Goal: Information Seeking & Learning: Learn about a topic

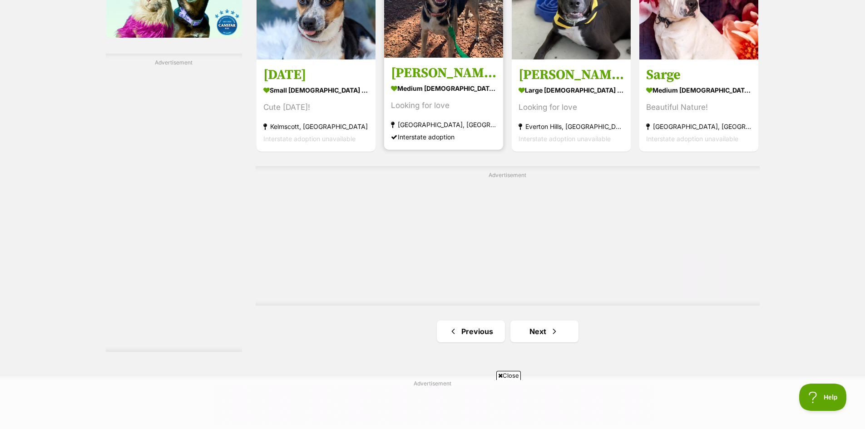
scroll to position [1589, 0]
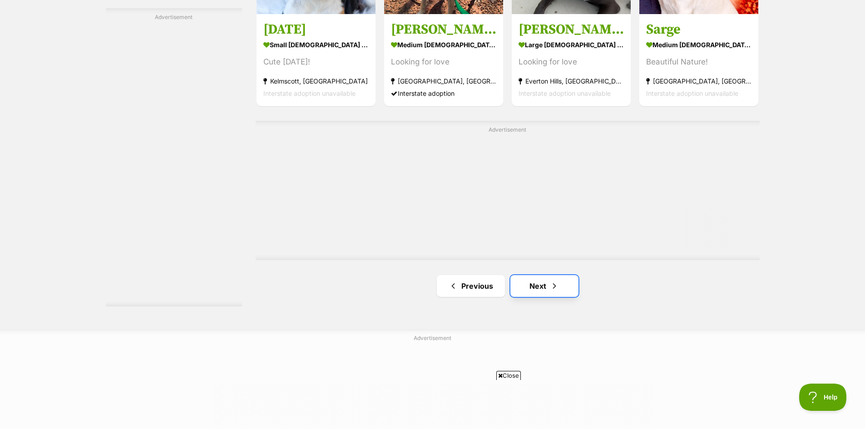
click at [538, 292] on link "Next" at bounding box center [544, 286] width 68 height 22
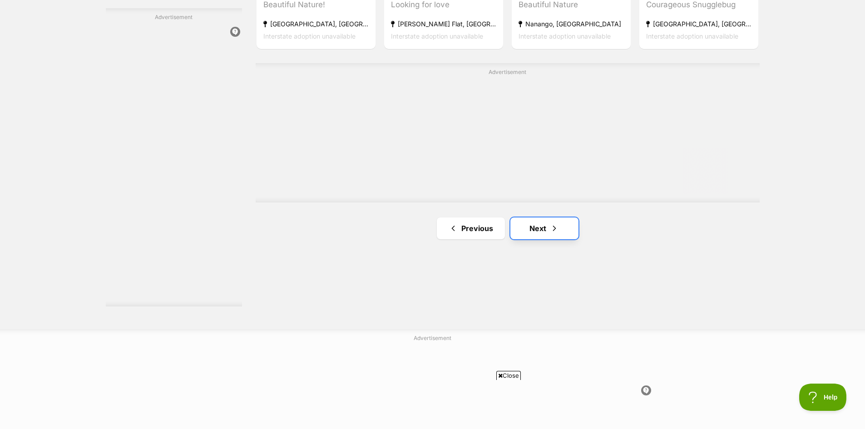
click at [537, 229] on link "Next" at bounding box center [544, 228] width 68 height 22
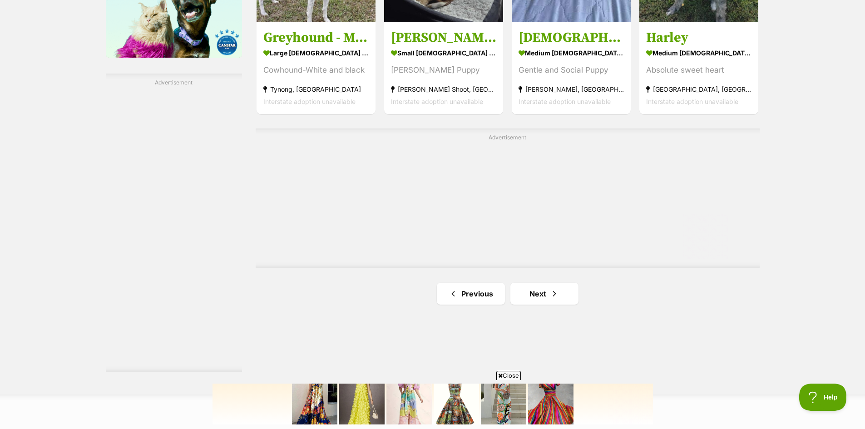
scroll to position [1543, 0]
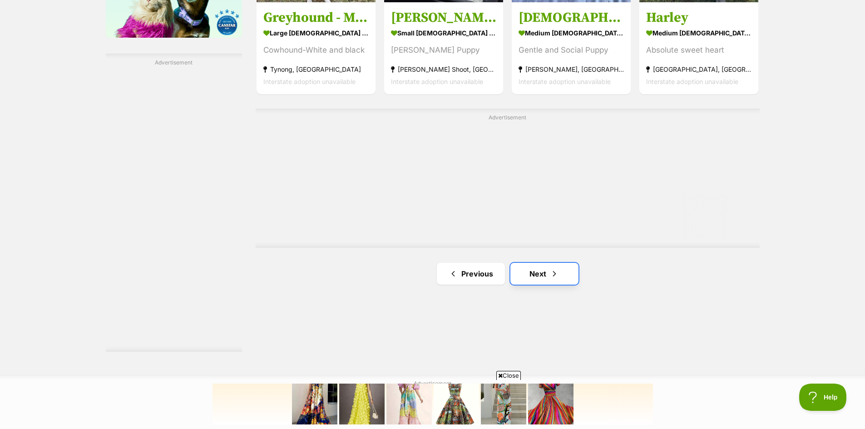
click at [534, 279] on link "Next" at bounding box center [544, 274] width 68 height 22
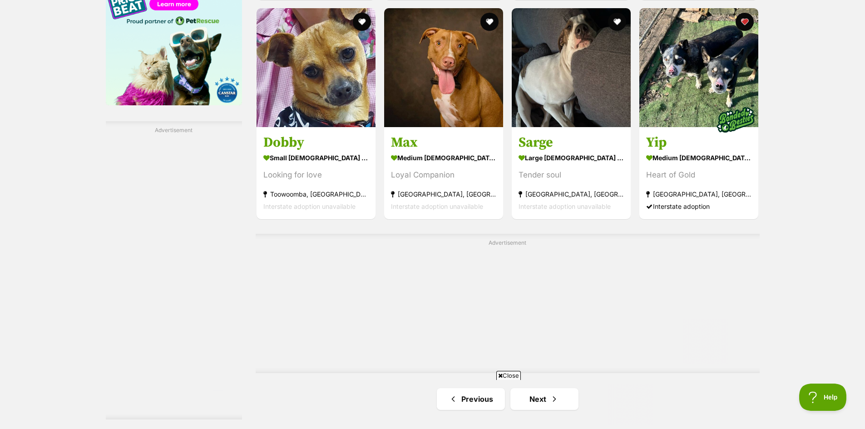
scroll to position [1589, 0]
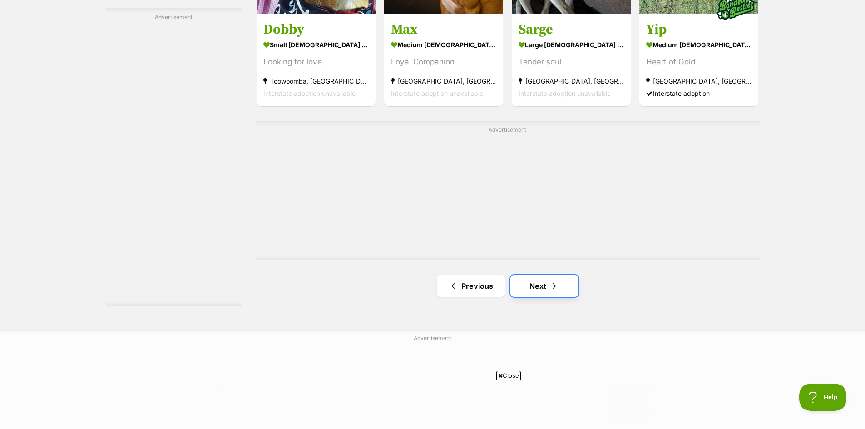
click at [546, 281] on link "Next" at bounding box center [544, 286] width 68 height 22
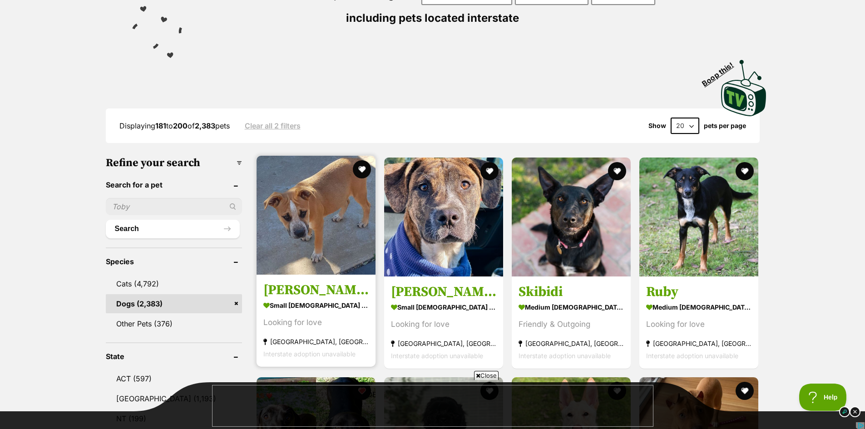
click at [326, 223] on img at bounding box center [315, 215] width 119 height 119
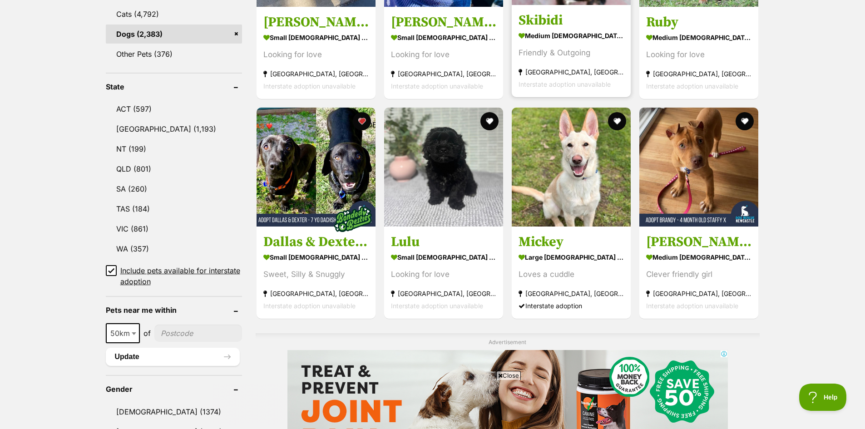
scroll to position [409, 0]
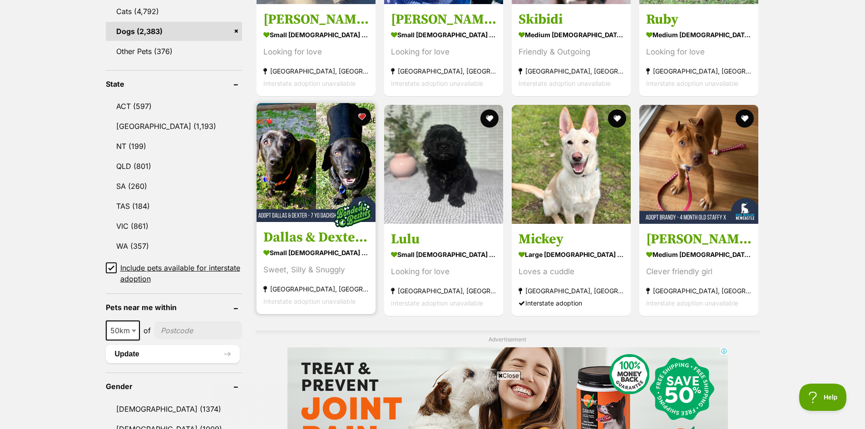
click at [321, 158] on img at bounding box center [315, 162] width 119 height 119
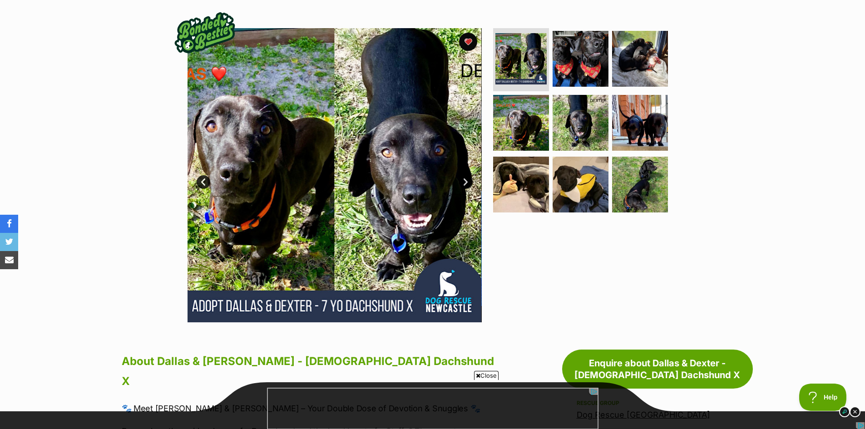
scroll to position [45, 0]
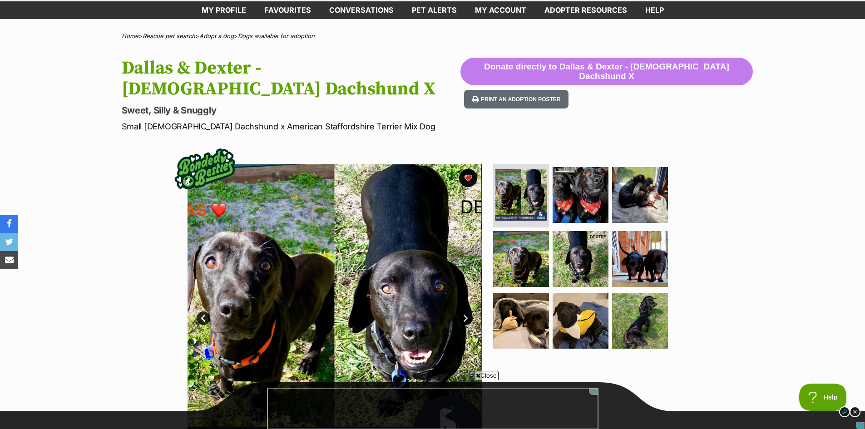
click at [466, 311] on link "Next" at bounding box center [466, 318] width 14 height 14
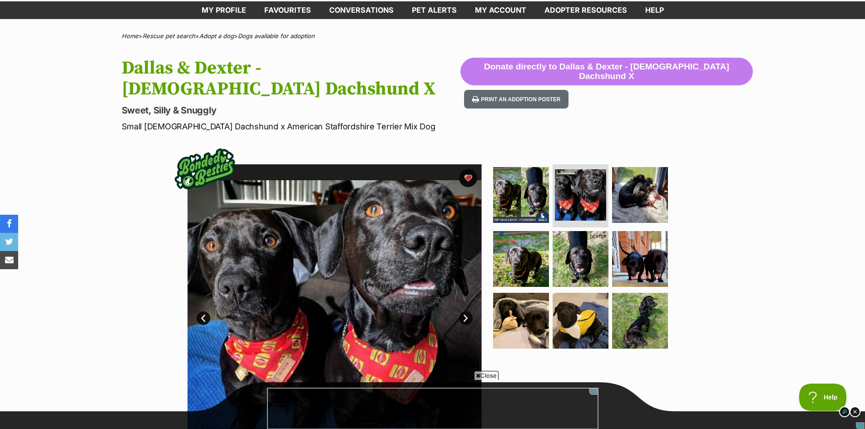
click at [466, 311] on link "Next" at bounding box center [466, 318] width 14 height 14
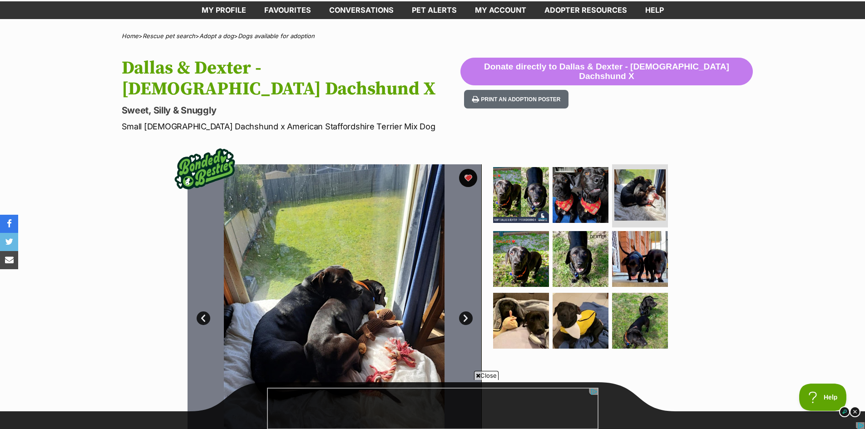
scroll to position [91, 0]
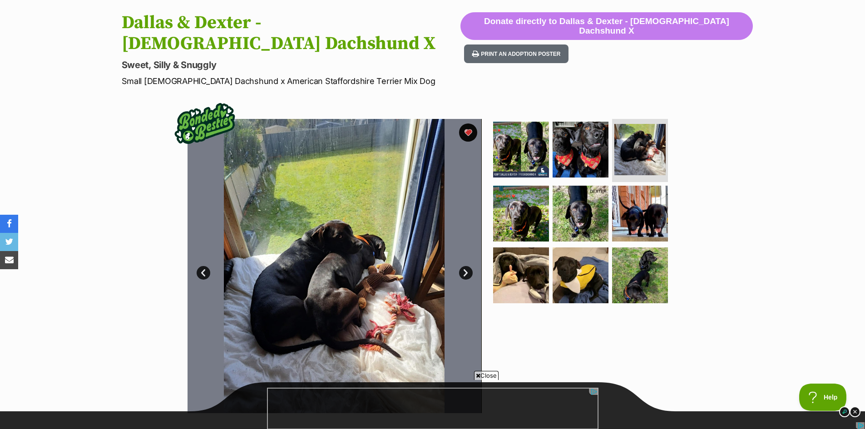
click at [465, 266] on link "Next" at bounding box center [466, 273] width 14 height 14
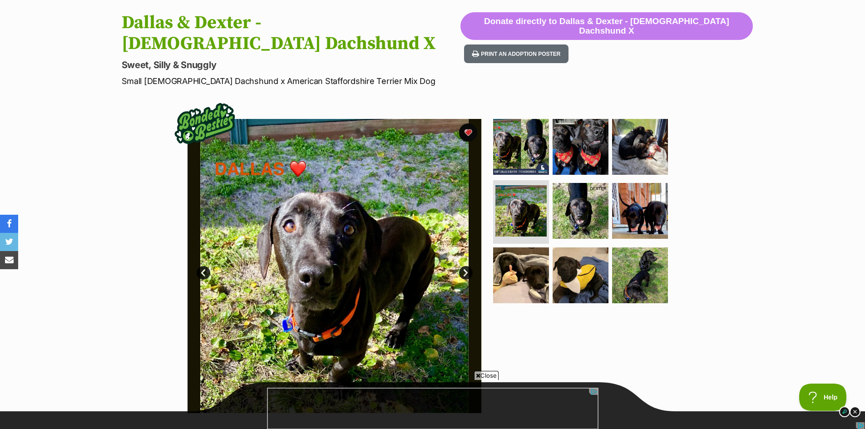
click at [465, 266] on link "Next" at bounding box center [466, 273] width 14 height 14
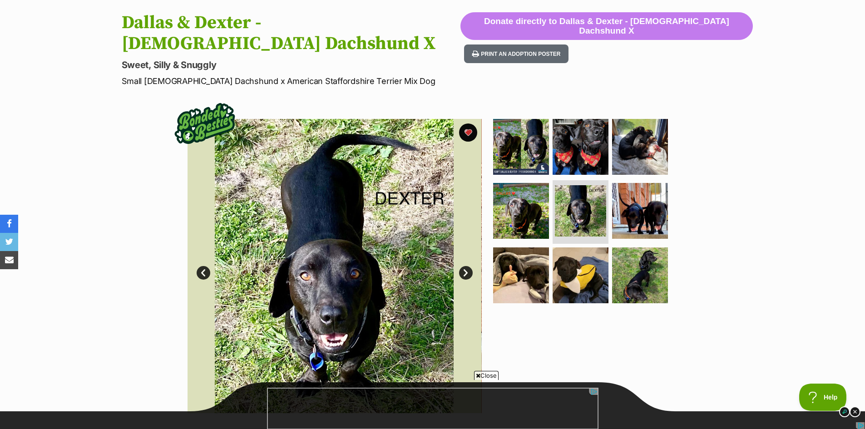
click at [465, 266] on link "Next" at bounding box center [466, 273] width 14 height 14
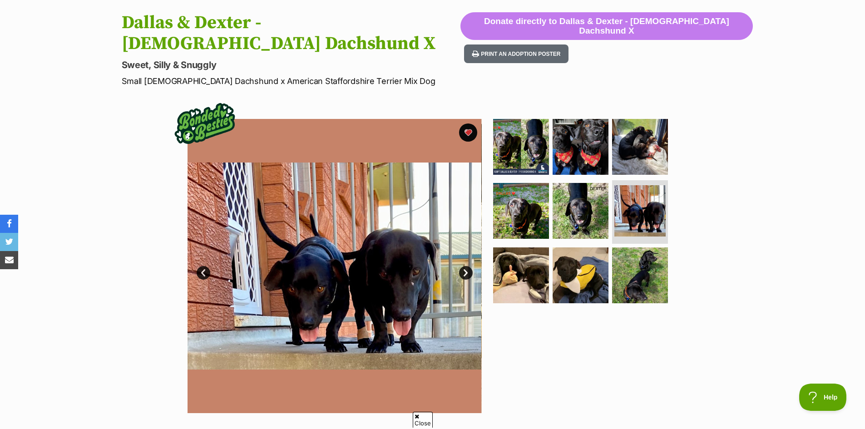
scroll to position [0, 0]
click at [465, 266] on link "Next" at bounding box center [466, 273] width 14 height 14
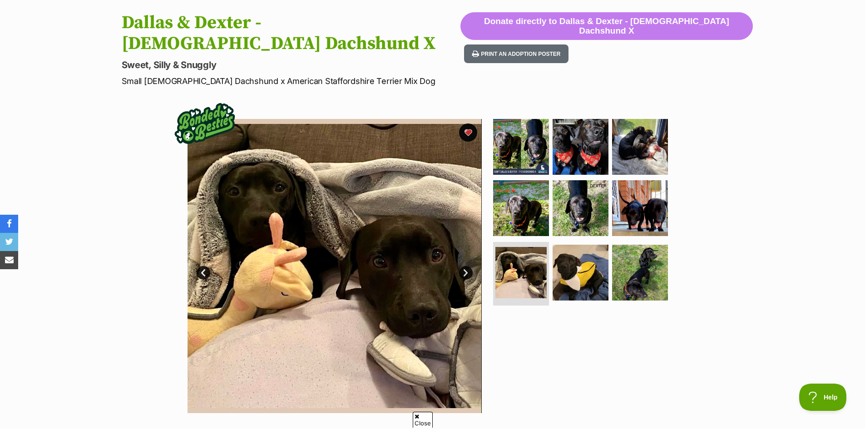
click at [465, 266] on link "Next" at bounding box center [466, 273] width 14 height 14
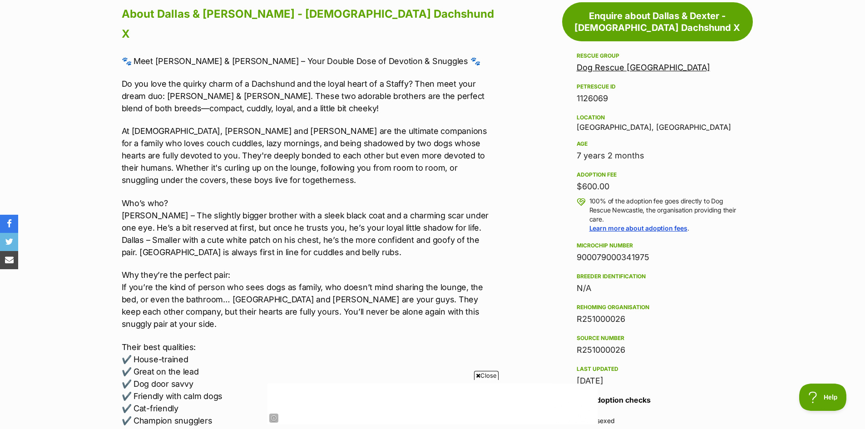
scroll to position [545, 0]
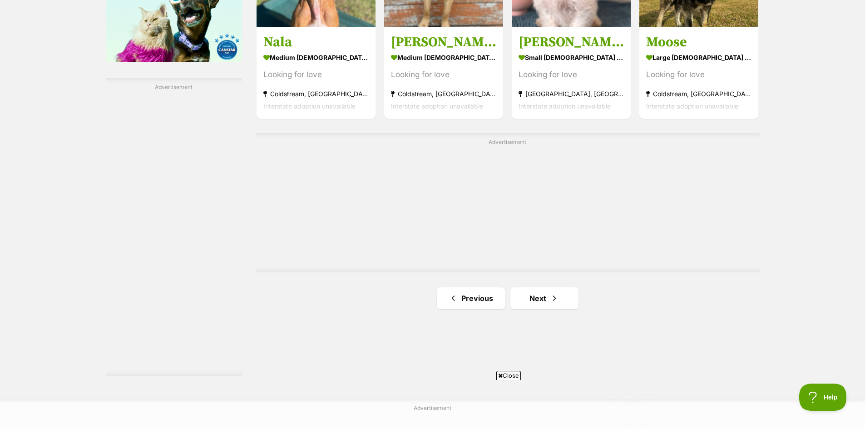
scroll to position [1589, 0]
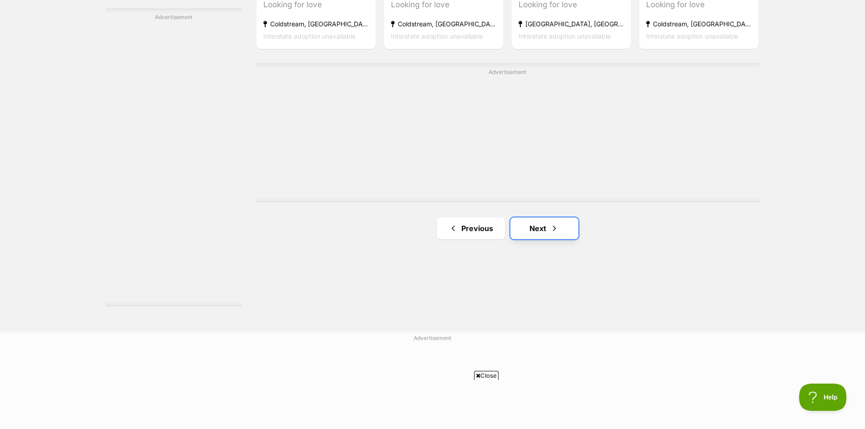
click at [539, 233] on link "Next" at bounding box center [544, 228] width 68 height 22
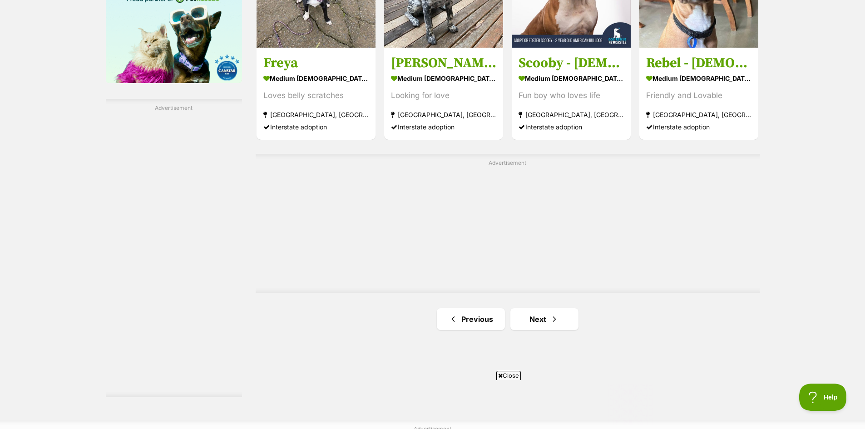
scroll to position [1680, 0]
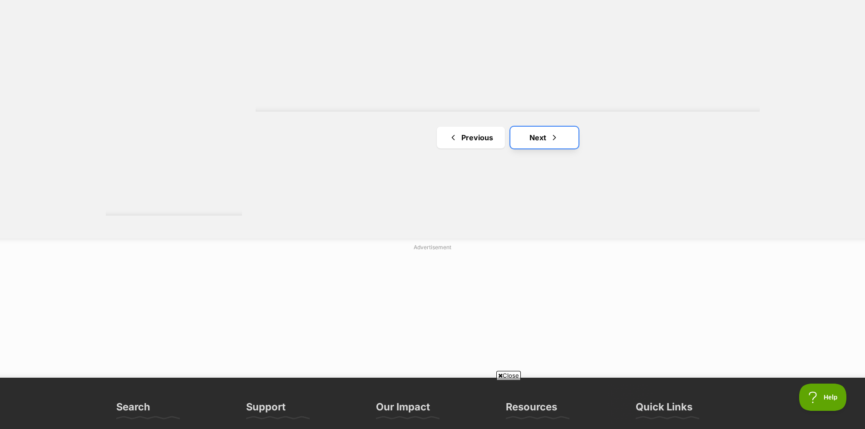
click at [547, 143] on link "Next" at bounding box center [544, 138] width 68 height 22
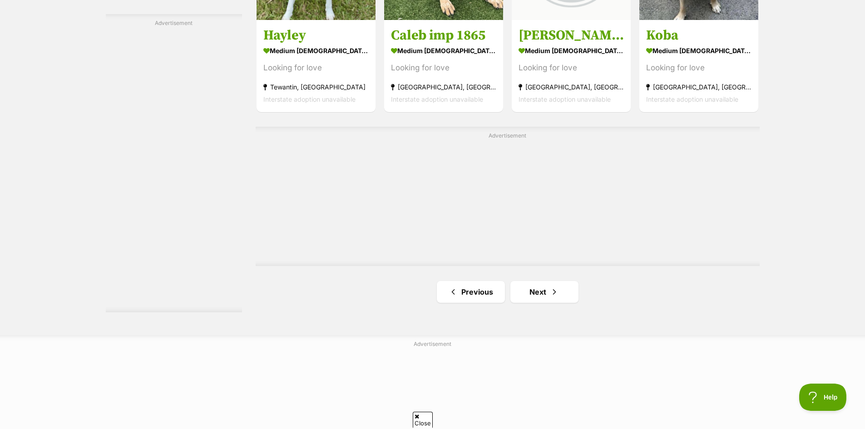
scroll to position [1634, 0]
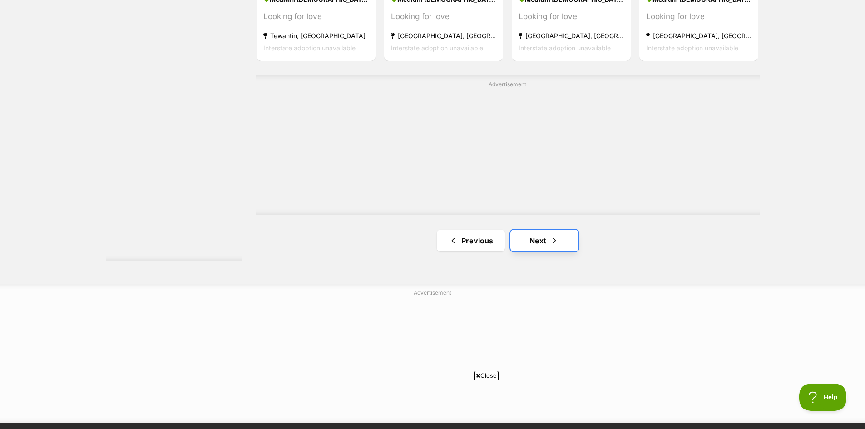
click at [545, 247] on link "Next" at bounding box center [544, 241] width 68 height 22
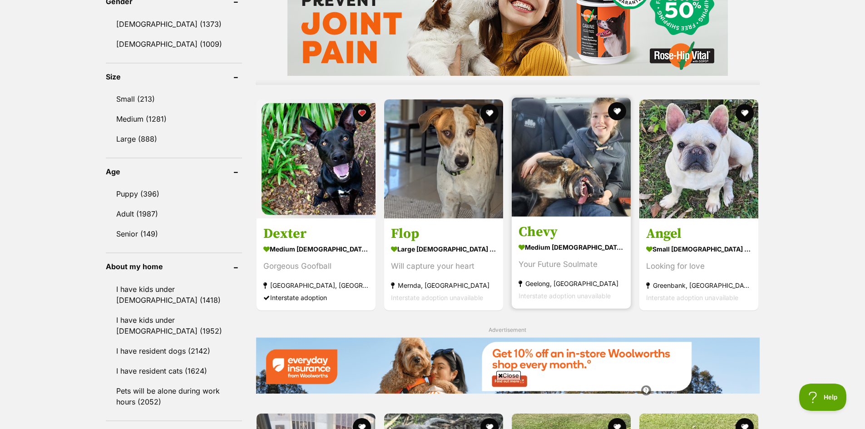
scroll to position [817, 0]
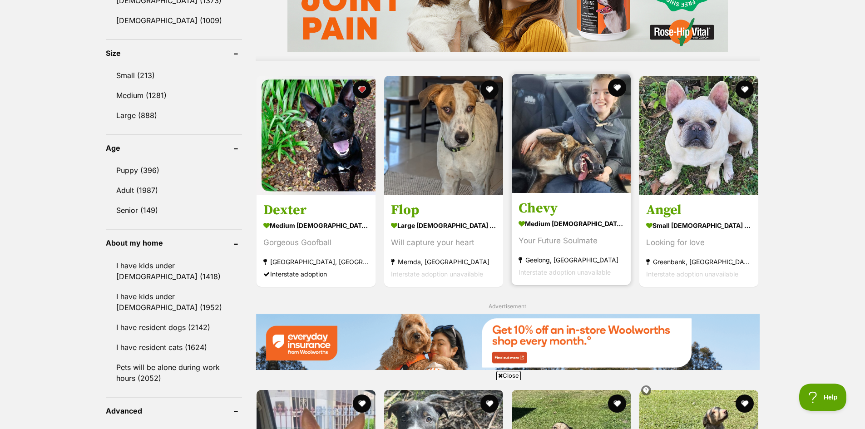
click at [563, 169] on img at bounding box center [571, 133] width 119 height 119
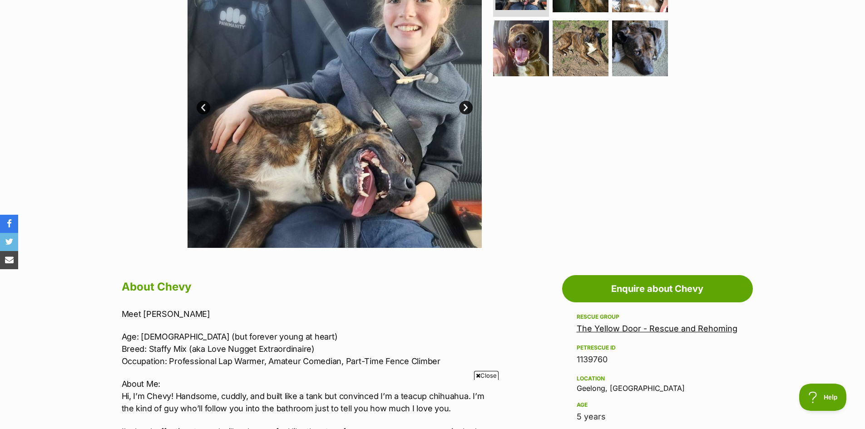
scroll to position [182, 0]
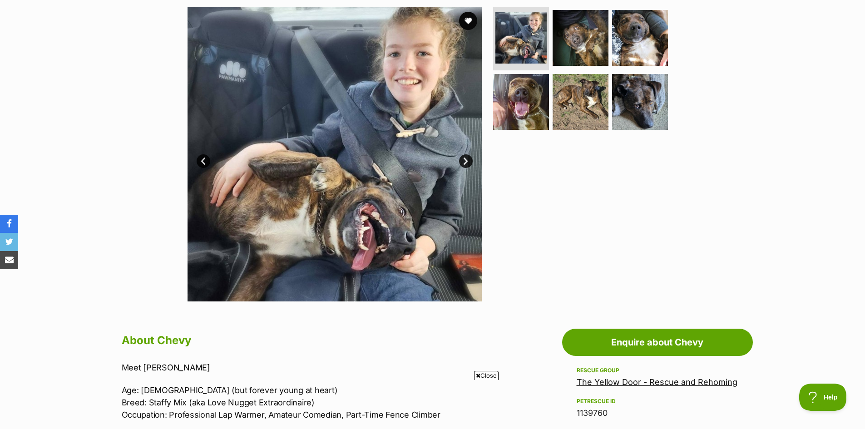
click at [463, 161] on link "Next" at bounding box center [466, 161] width 14 height 14
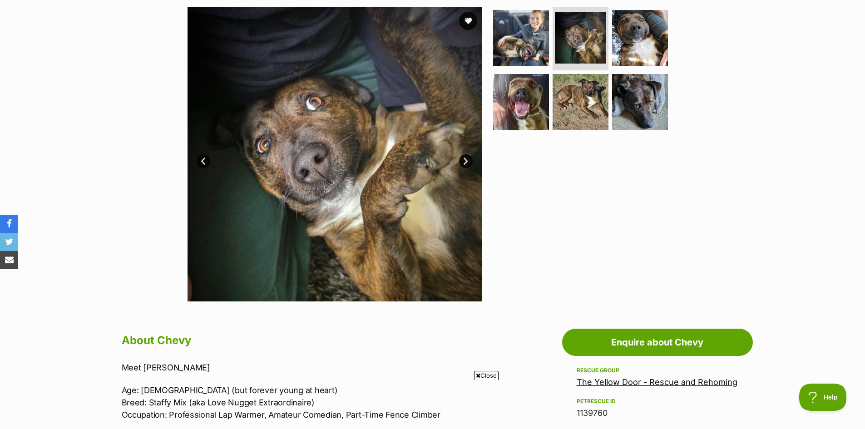
click at [463, 161] on link "Next" at bounding box center [466, 161] width 14 height 14
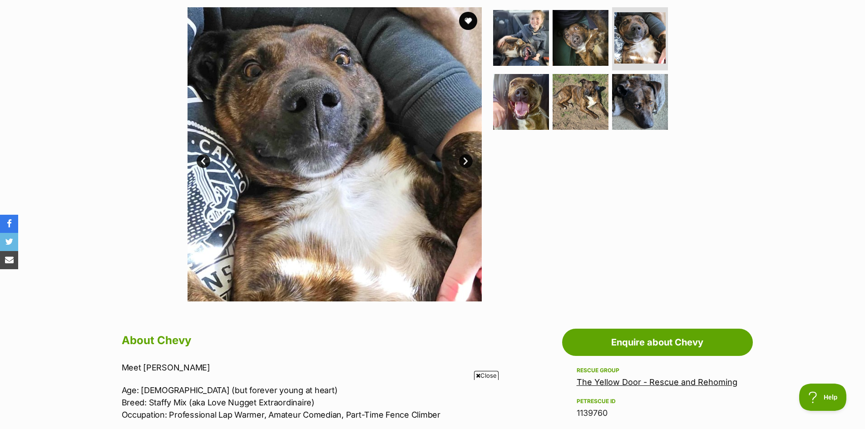
click at [463, 161] on link "Next" at bounding box center [466, 161] width 14 height 14
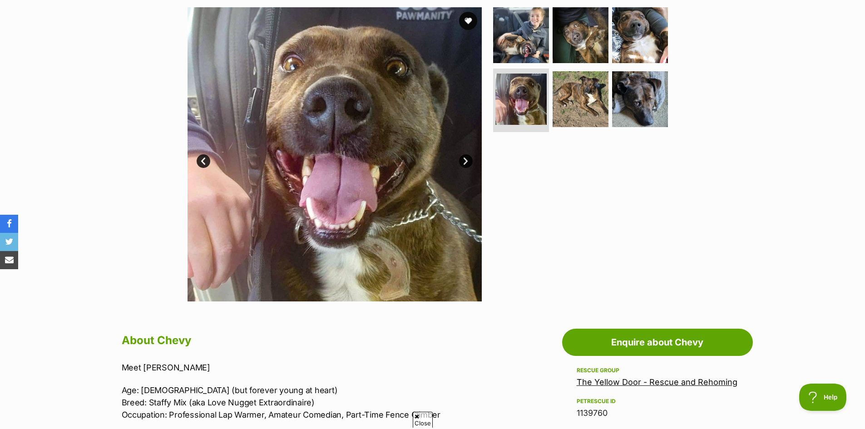
click at [463, 161] on link "Next" at bounding box center [466, 161] width 14 height 14
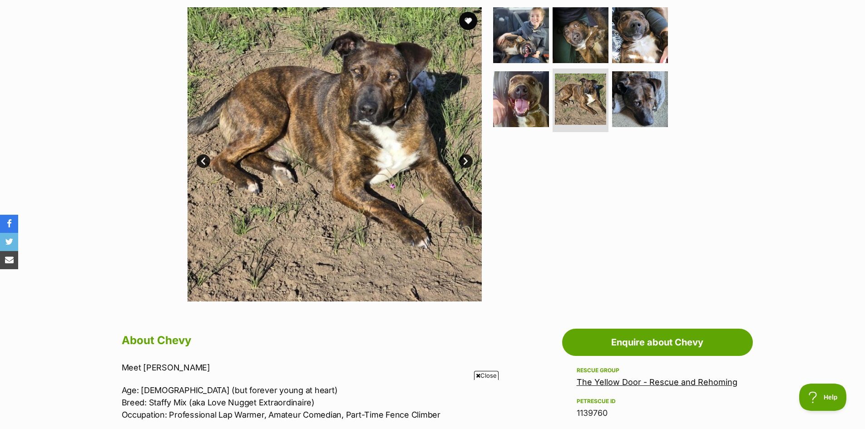
click at [463, 161] on link "Next" at bounding box center [466, 161] width 14 height 14
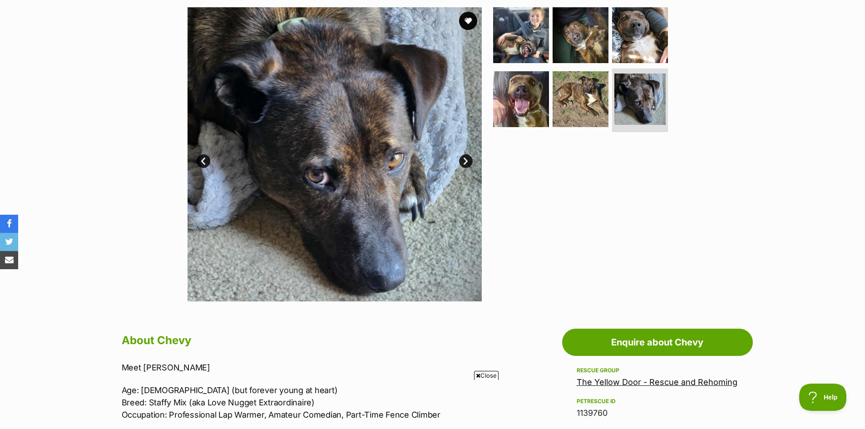
click at [463, 161] on link "Next" at bounding box center [466, 161] width 14 height 14
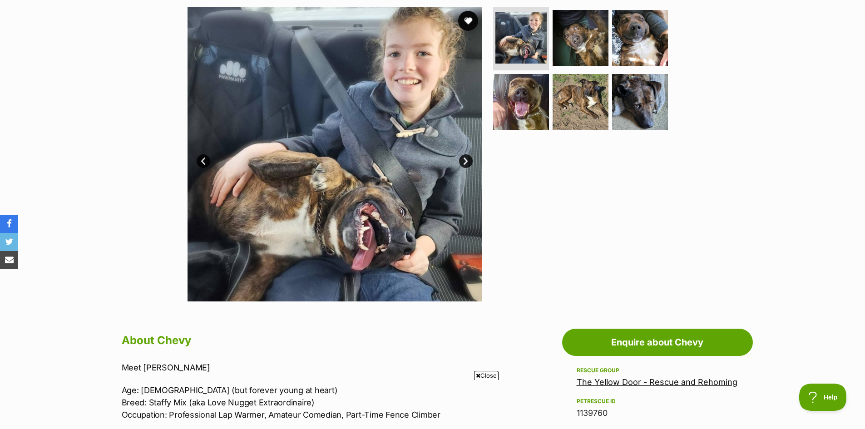
click at [467, 23] on button "favourite" at bounding box center [468, 21] width 20 height 20
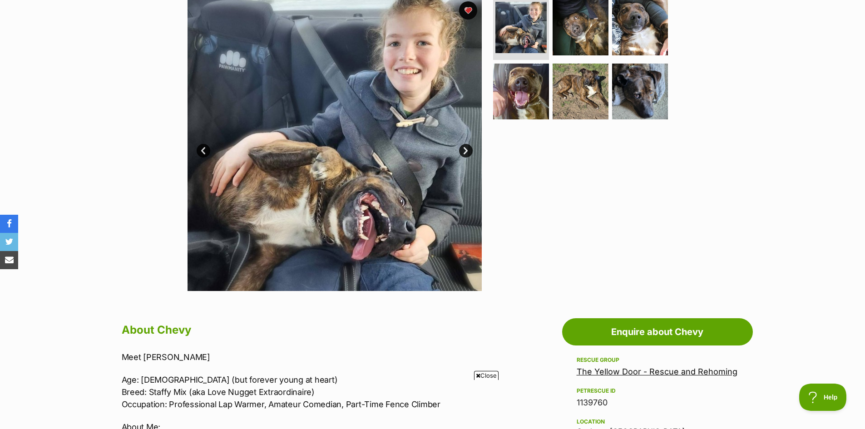
scroll to position [227, 0]
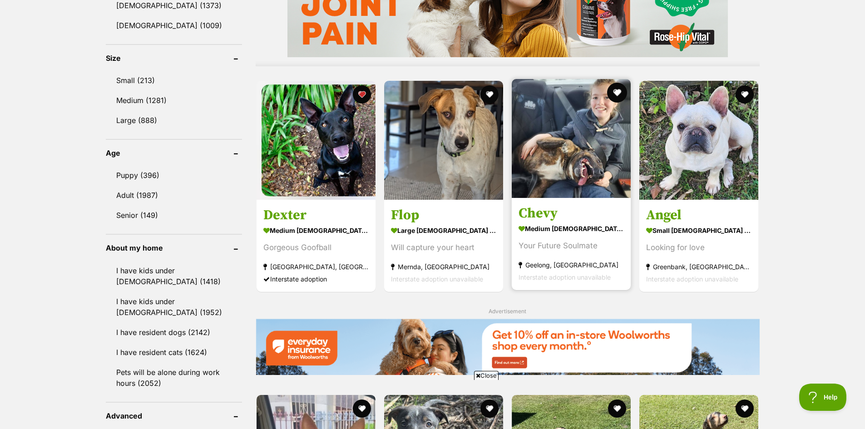
click at [619, 93] on button "favourite" at bounding box center [617, 93] width 20 height 20
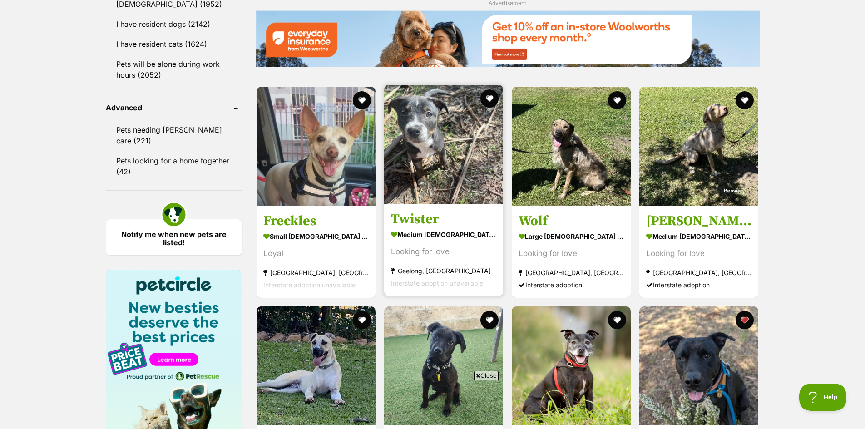
scroll to position [1084, 0]
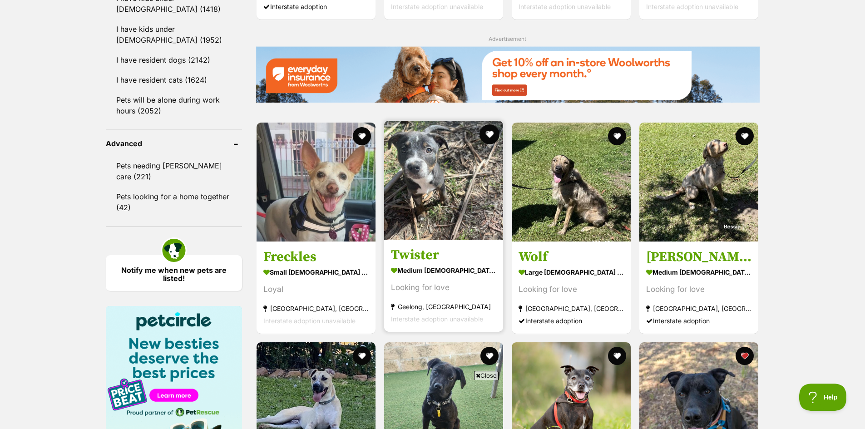
click at [488, 135] on button "favourite" at bounding box center [489, 134] width 20 height 20
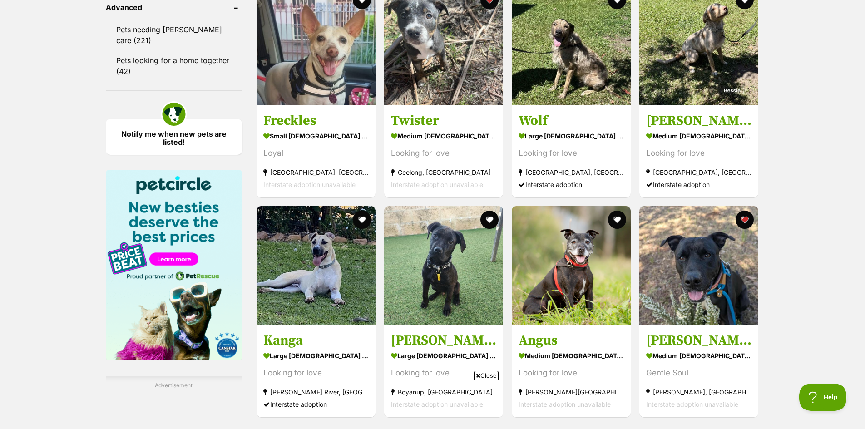
scroll to position [1266, 0]
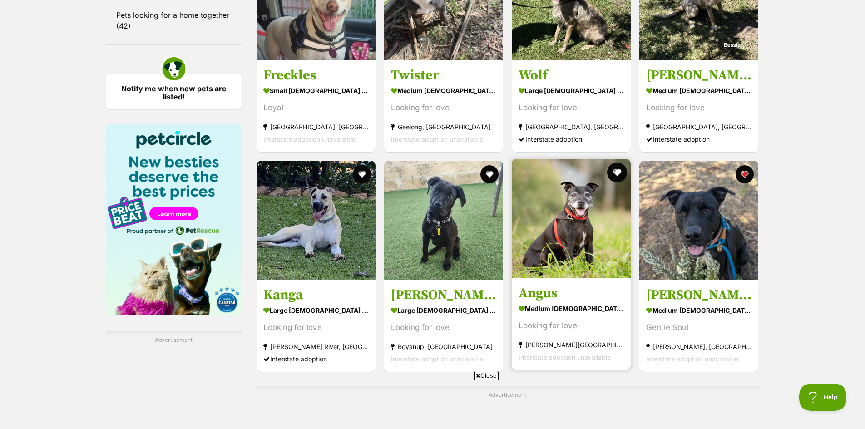
click at [617, 174] on button "favourite" at bounding box center [617, 173] width 20 height 20
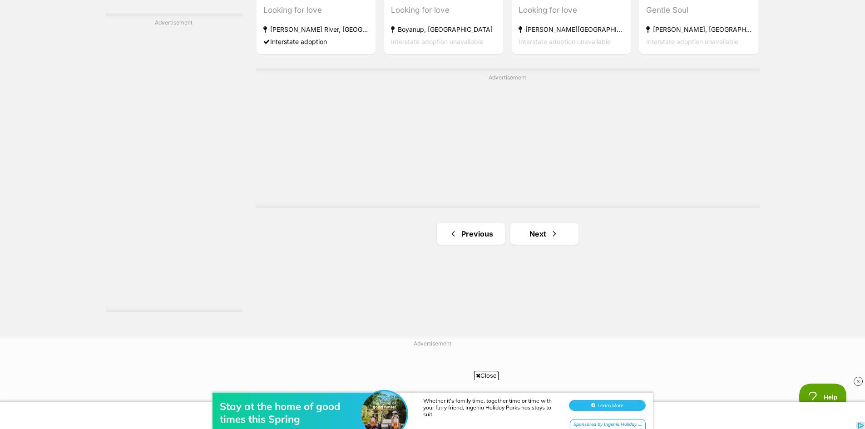
scroll to position [1584, 0]
click at [537, 235] on link "Next" at bounding box center [544, 233] width 68 height 22
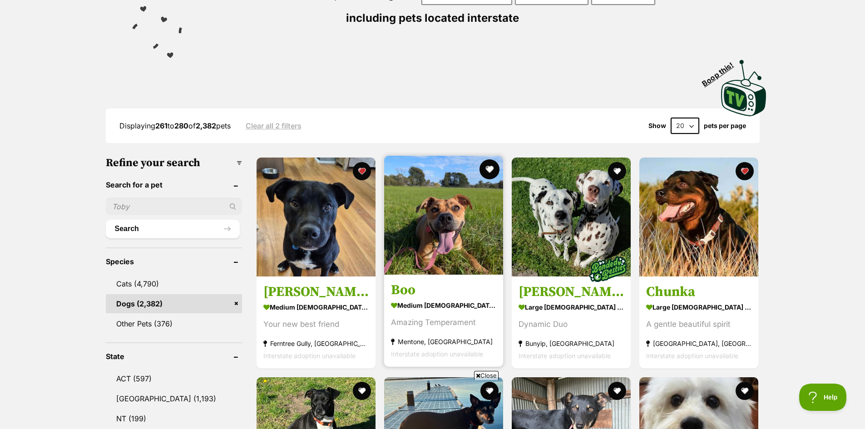
click at [484, 169] on button "favourite" at bounding box center [489, 169] width 20 height 20
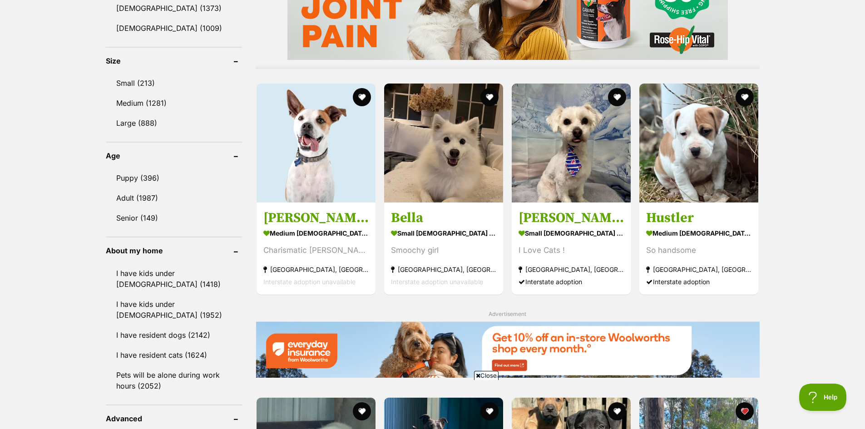
scroll to position [817, 0]
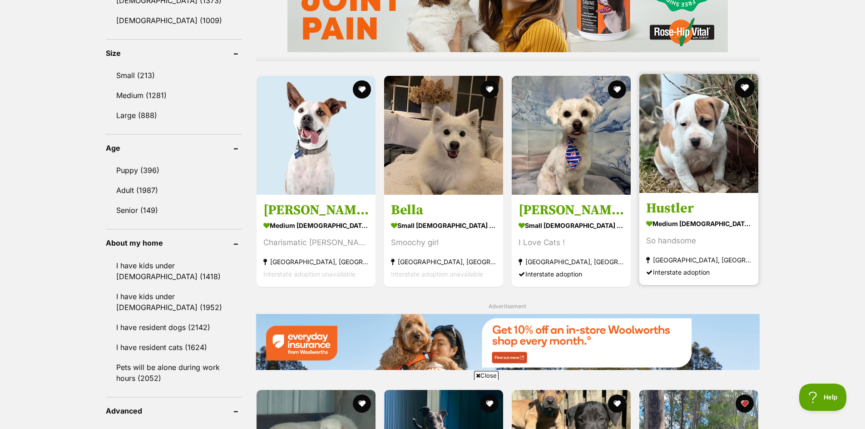
click at [740, 90] on button "favourite" at bounding box center [745, 88] width 20 height 20
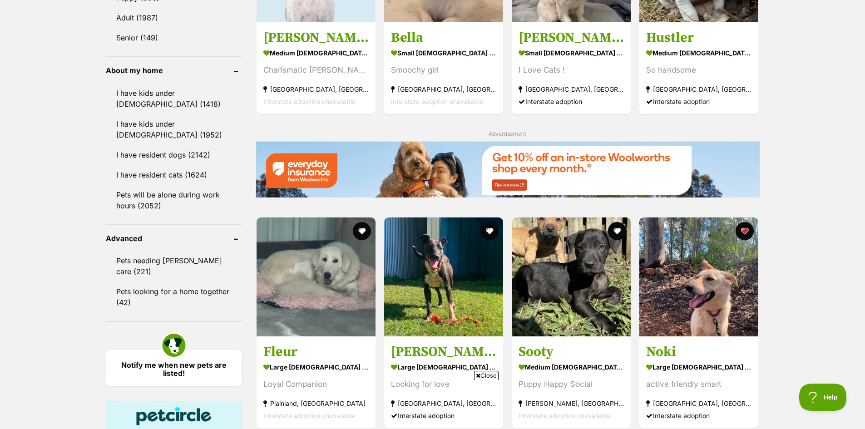
scroll to position [1089, 0]
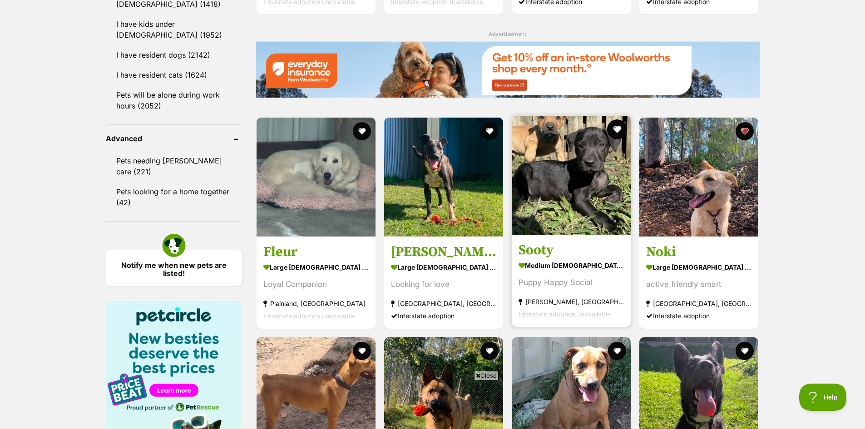
click at [615, 130] on button "favourite" at bounding box center [617, 129] width 20 height 20
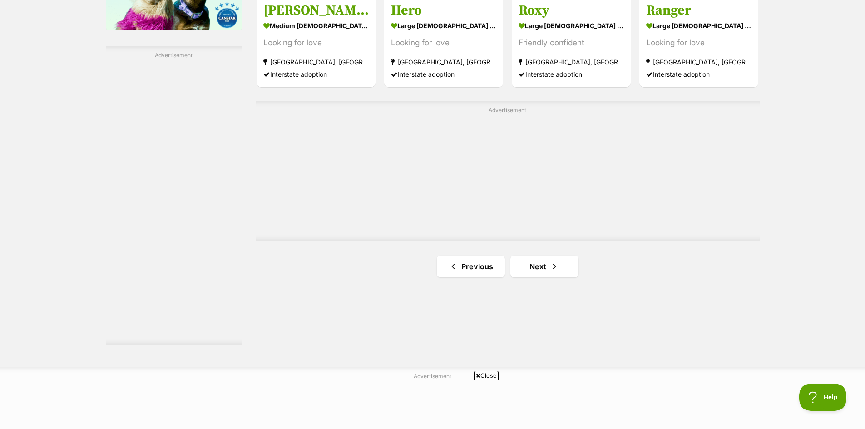
scroll to position [1634, 0]
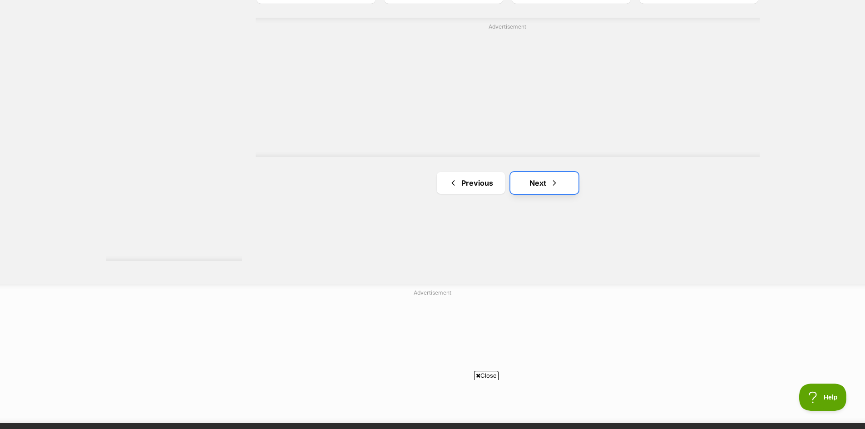
click at [540, 185] on link "Next" at bounding box center [544, 183] width 68 height 22
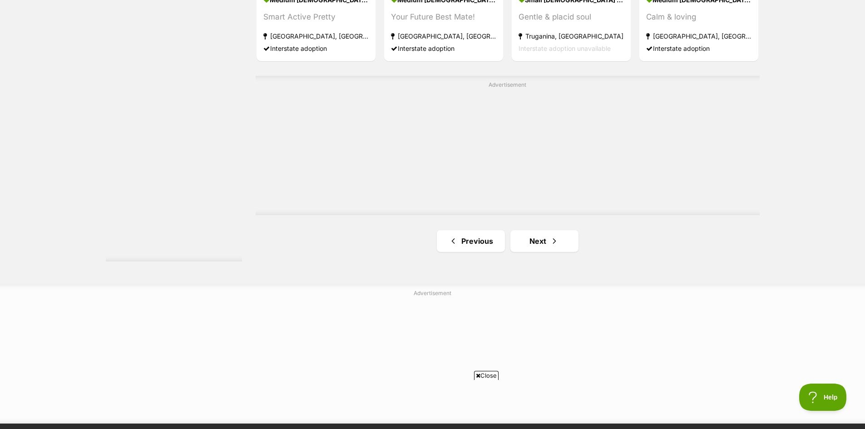
scroll to position [1634, 0]
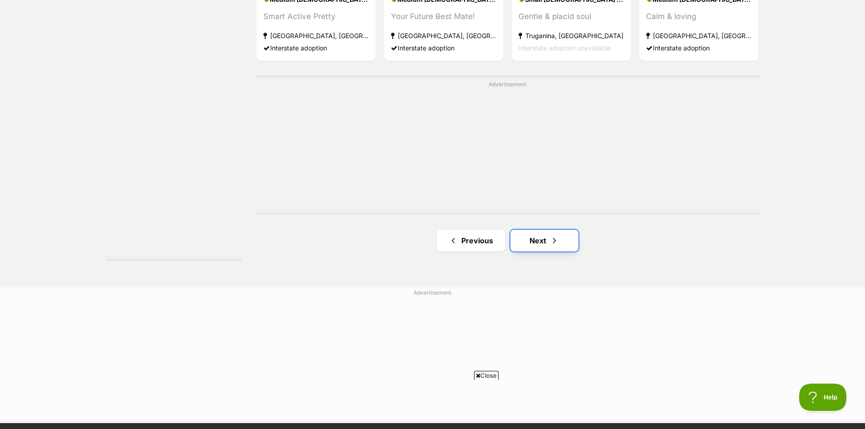
click at [538, 240] on link "Next" at bounding box center [544, 241] width 68 height 22
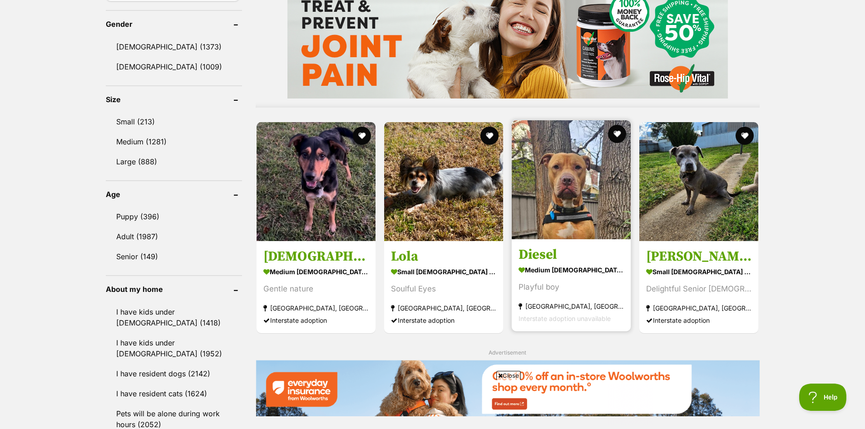
scroll to position [772, 0]
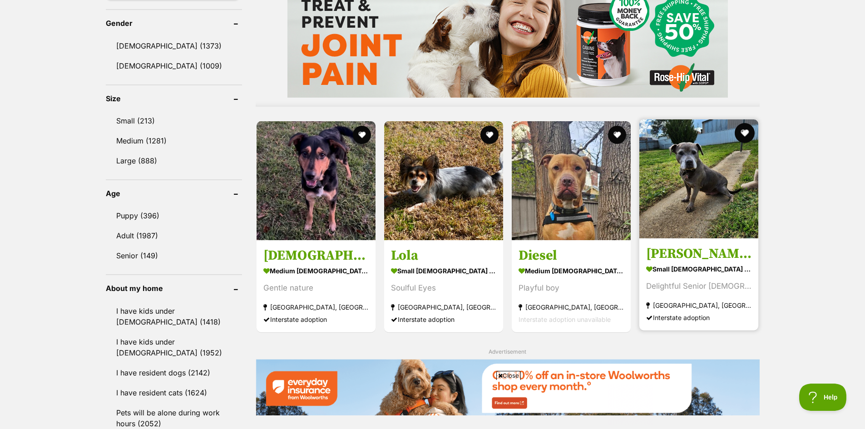
click at [747, 132] on button "favourite" at bounding box center [745, 133] width 20 height 20
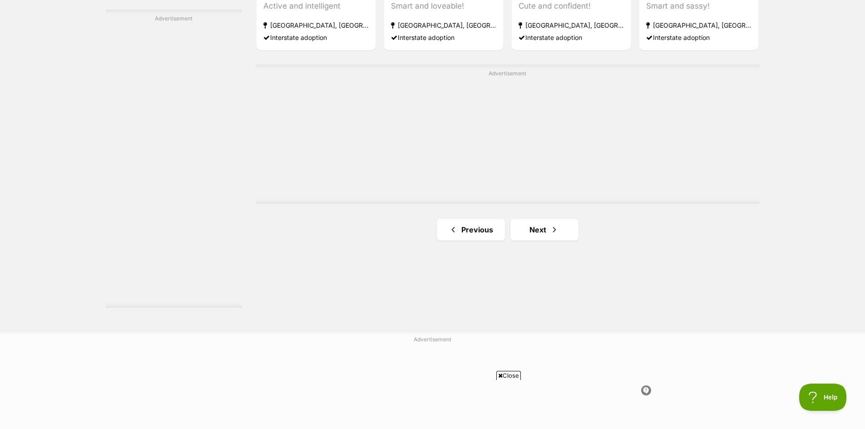
scroll to position [1589, 0]
click at [537, 230] on link "Next" at bounding box center [544, 228] width 68 height 22
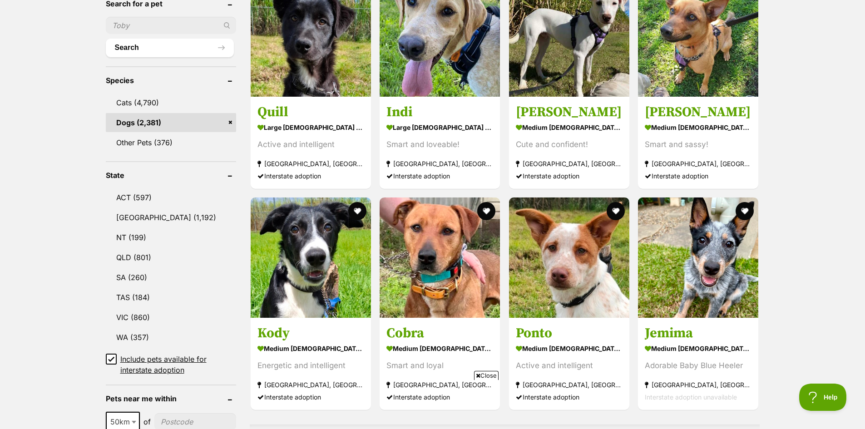
scroll to position [318, 0]
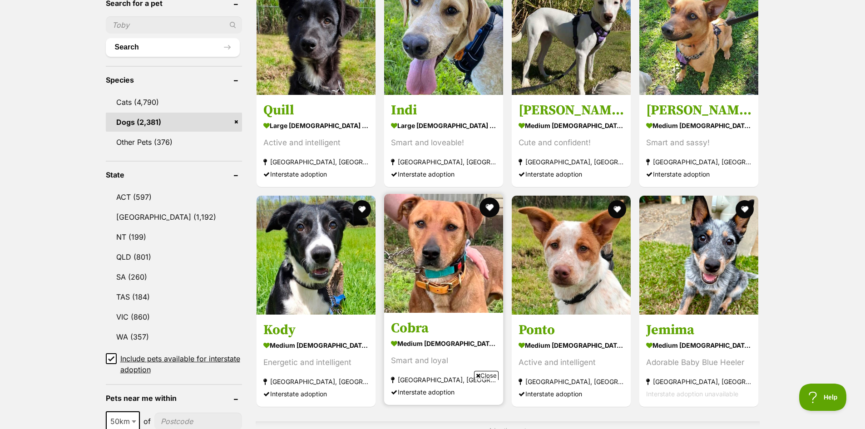
click at [489, 205] on button "favourite" at bounding box center [489, 207] width 20 height 20
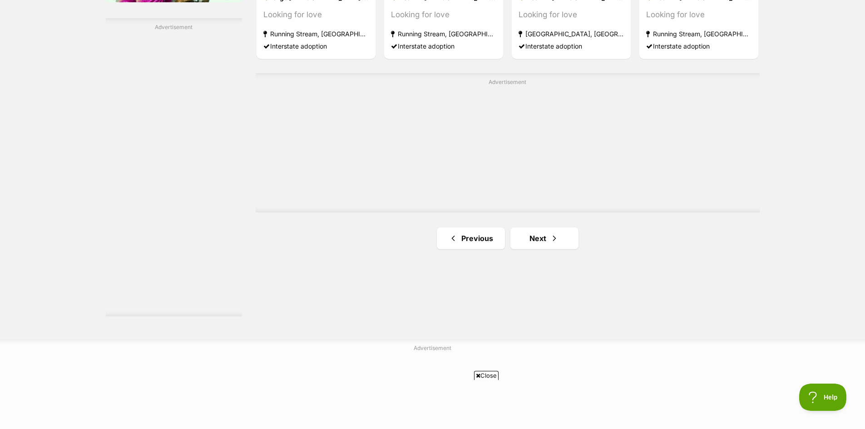
scroll to position [1589, 0]
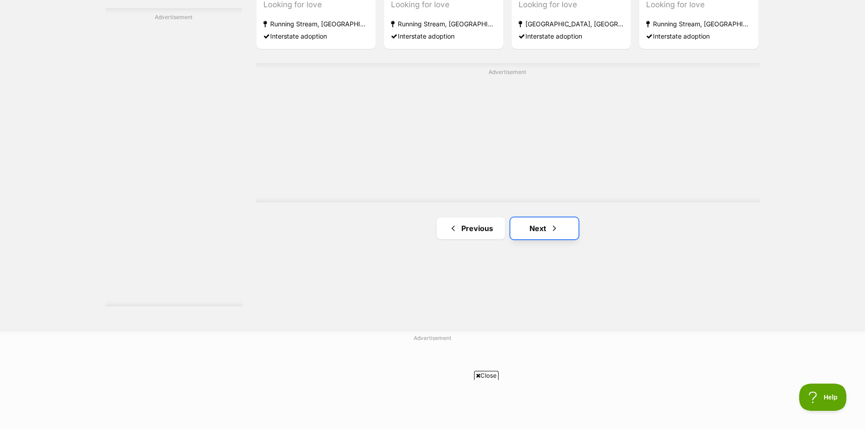
click at [540, 230] on link "Next" at bounding box center [544, 228] width 68 height 22
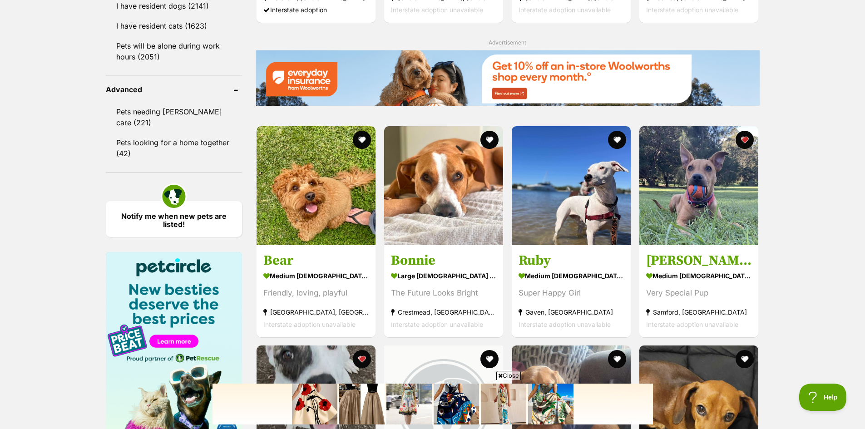
scroll to position [1180, 0]
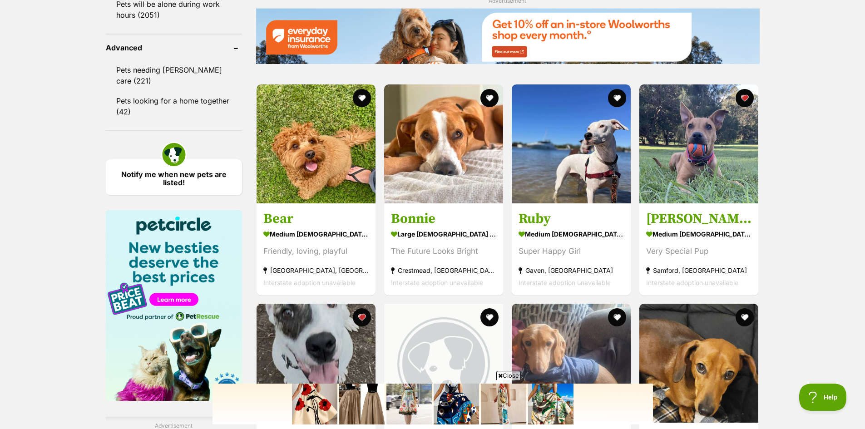
click at [457, 409] on img at bounding box center [455, 404] width 45 height 41
